Goal: Find specific page/section: Find specific page/section

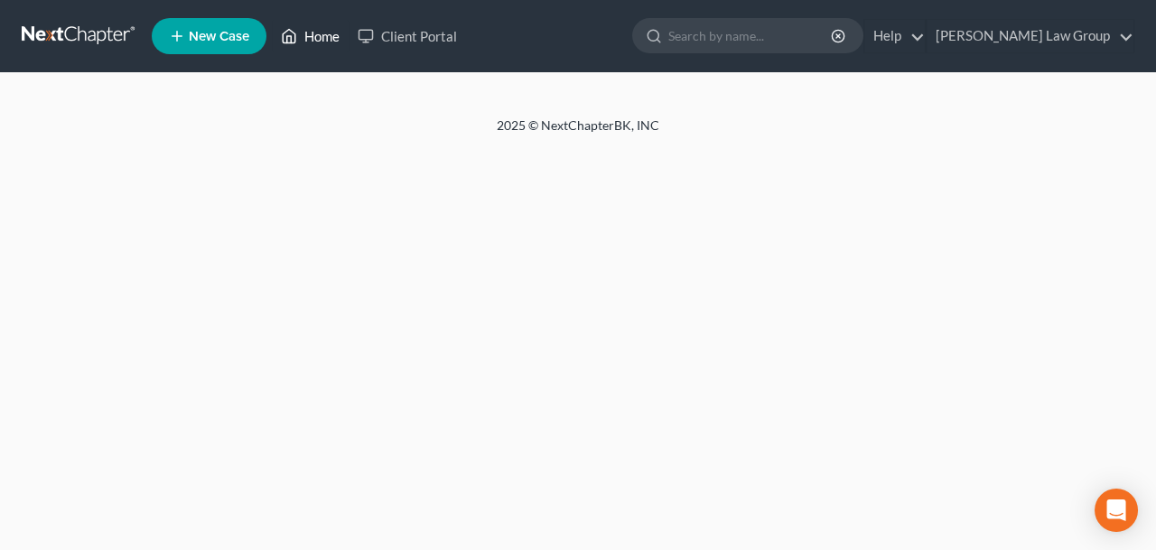
click at [314, 40] on link "Home" at bounding box center [310, 36] width 77 height 33
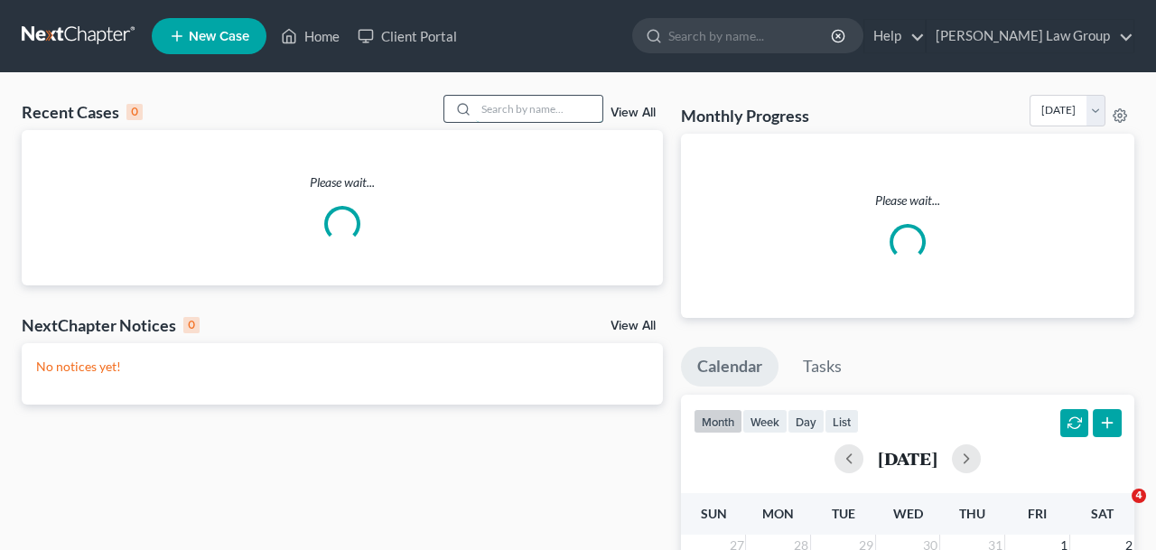
click at [532, 108] on input "search" at bounding box center [539, 109] width 126 height 26
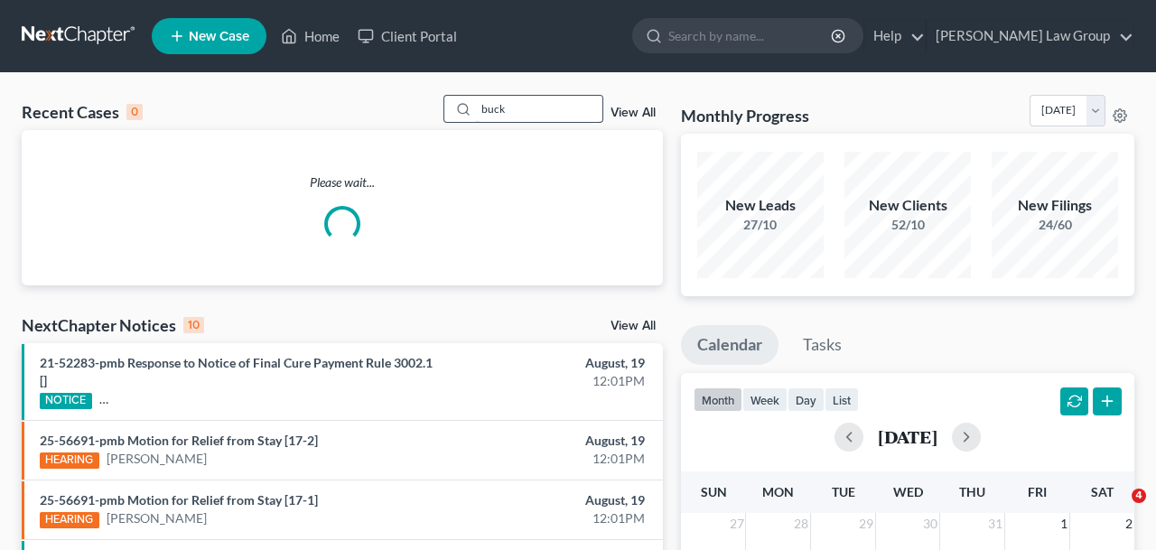
type input "buck"
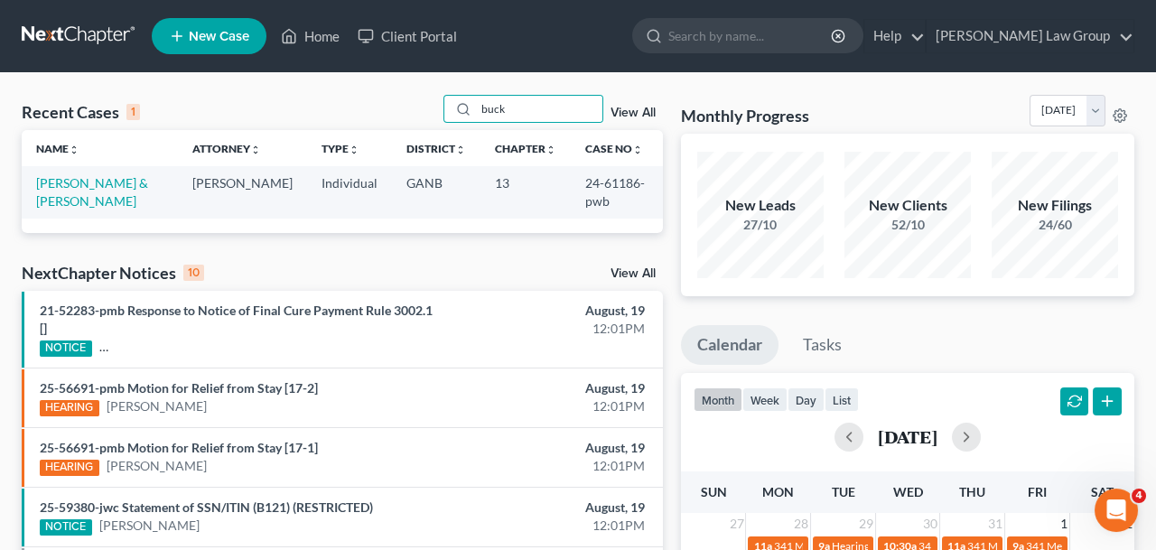
click at [132, 201] on div "Name unfold_more expand_more expand_less Attorney unfold_more expand_more expan…" at bounding box center [342, 181] width 641 height 102
click at [132, 185] on link "[PERSON_NAME] & [PERSON_NAME]" at bounding box center [92, 191] width 112 height 33
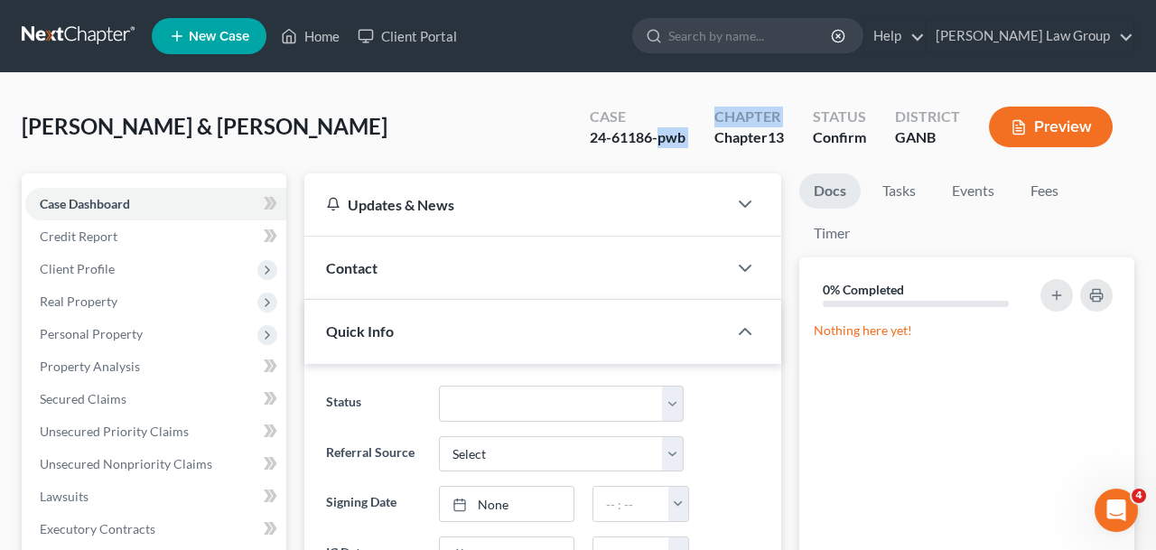
drag, startPoint x: 656, startPoint y: 145, endPoint x: 705, endPoint y: 148, distance: 48.9
click at [705, 148] on div "Case 24-61186-pwb Chapter Chapter 13 Status Confirm District GANB Preview" at bounding box center [854, 128] width 559 height 53
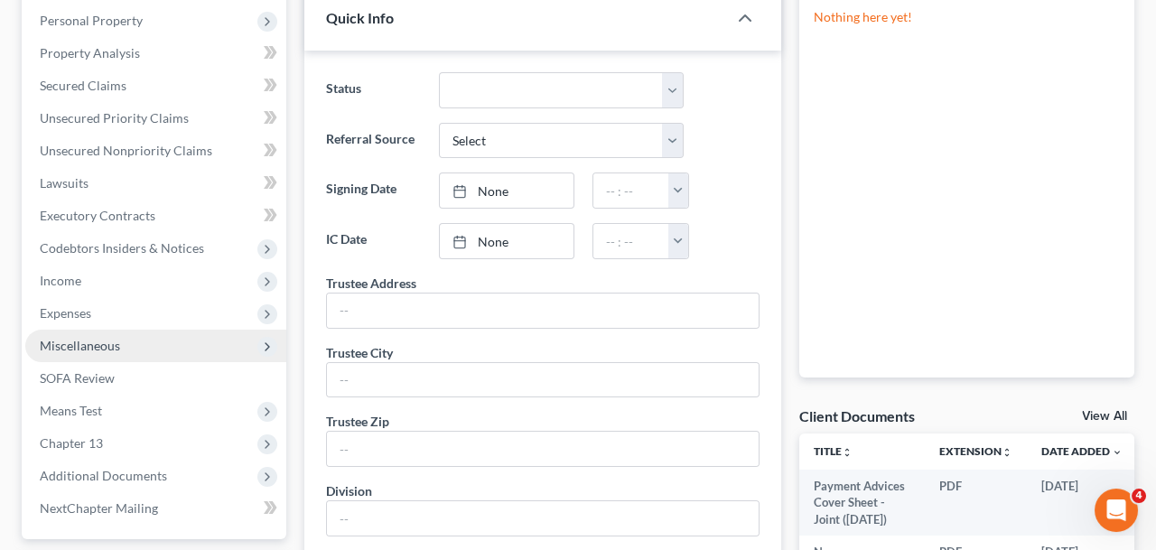
scroll to position [543, 0]
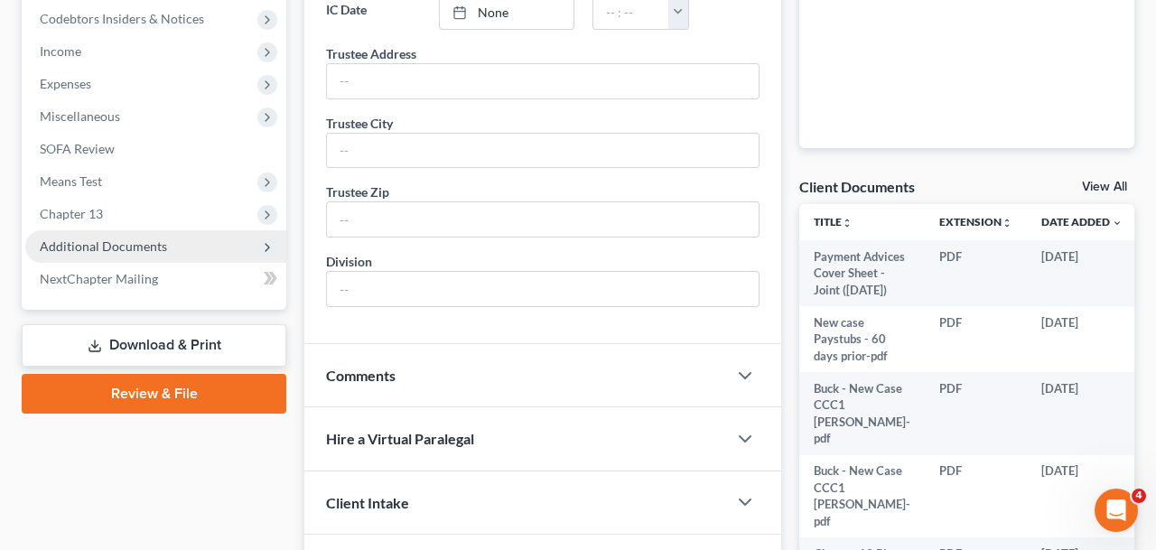
click at [187, 231] on span "Additional Documents" at bounding box center [155, 246] width 261 height 33
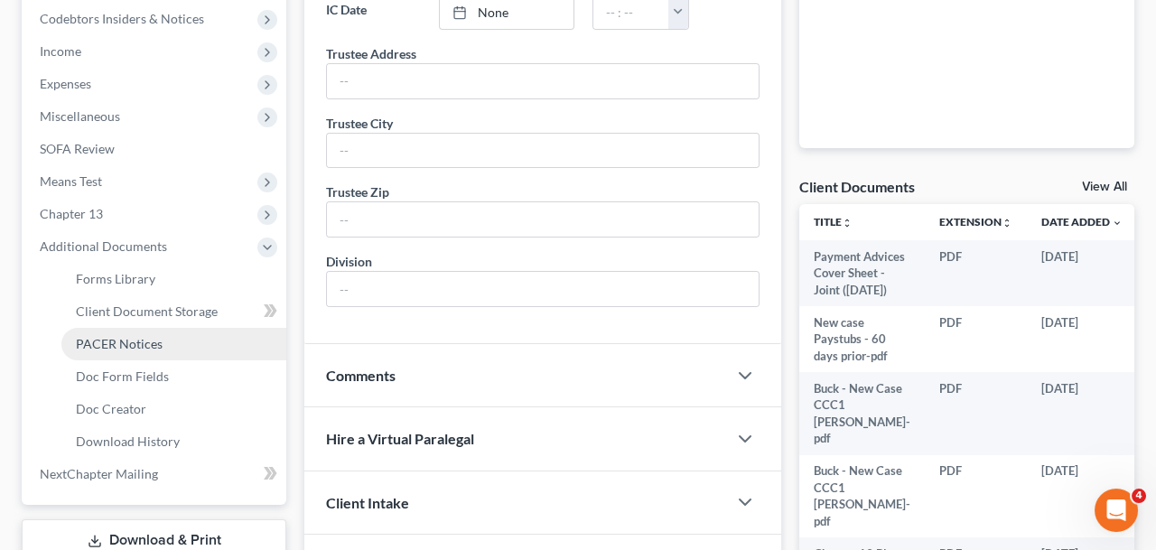
click at [212, 348] on link "PACER Notices" at bounding box center [173, 344] width 225 height 33
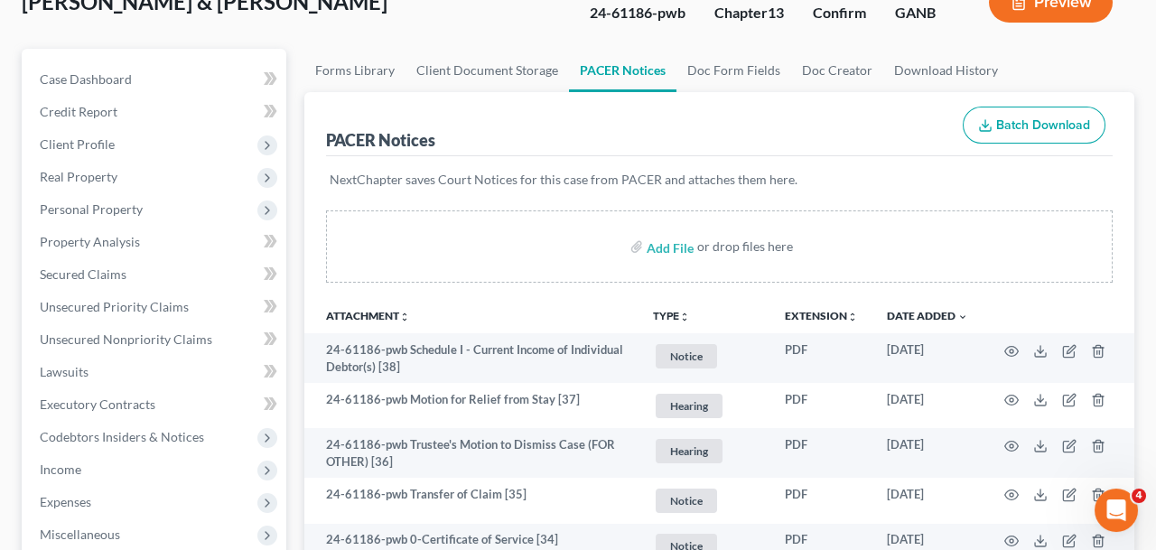
scroll to position [124, 0]
